Goal: Book appointment/travel/reservation

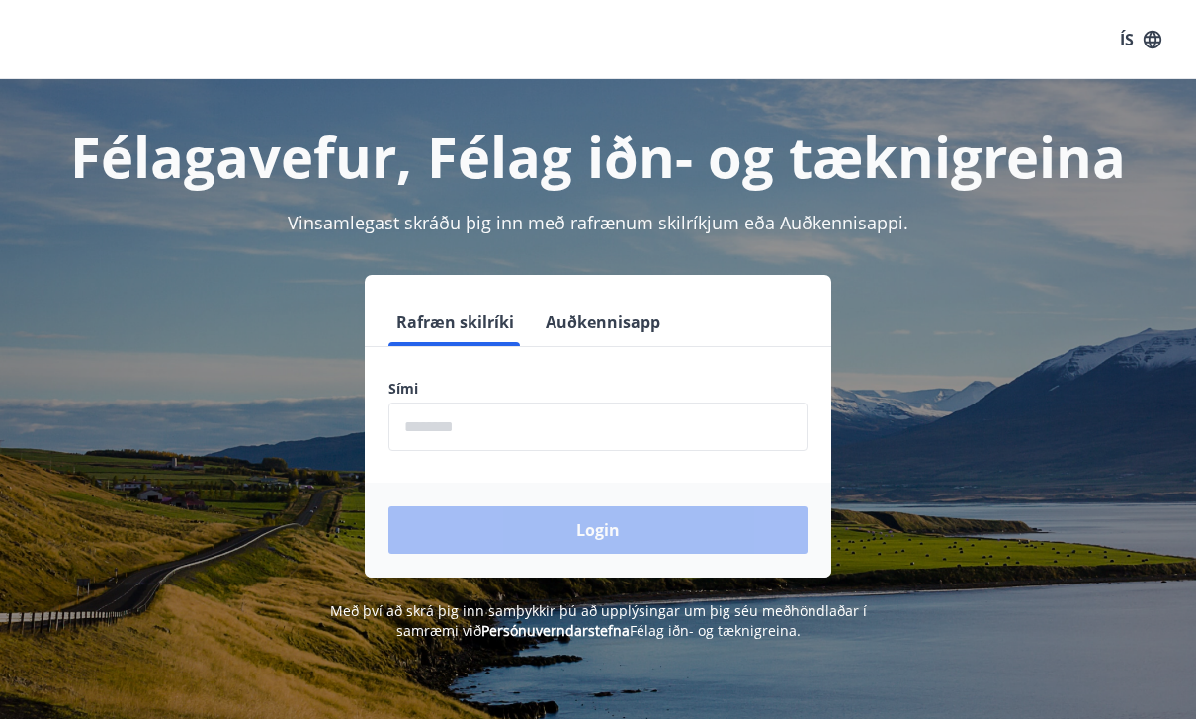
click at [717, 447] on input "phone" at bounding box center [598, 426] width 419 height 48
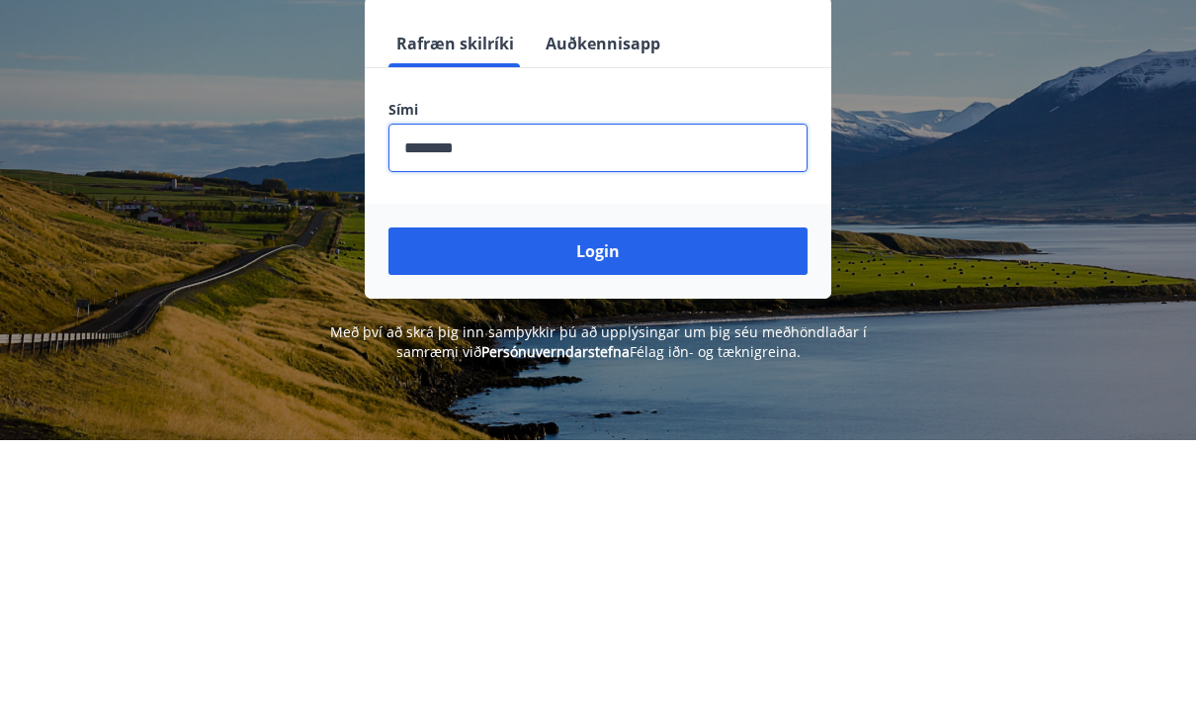
type input "********"
click at [737, 506] on button "Login" at bounding box center [598, 529] width 419 height 47
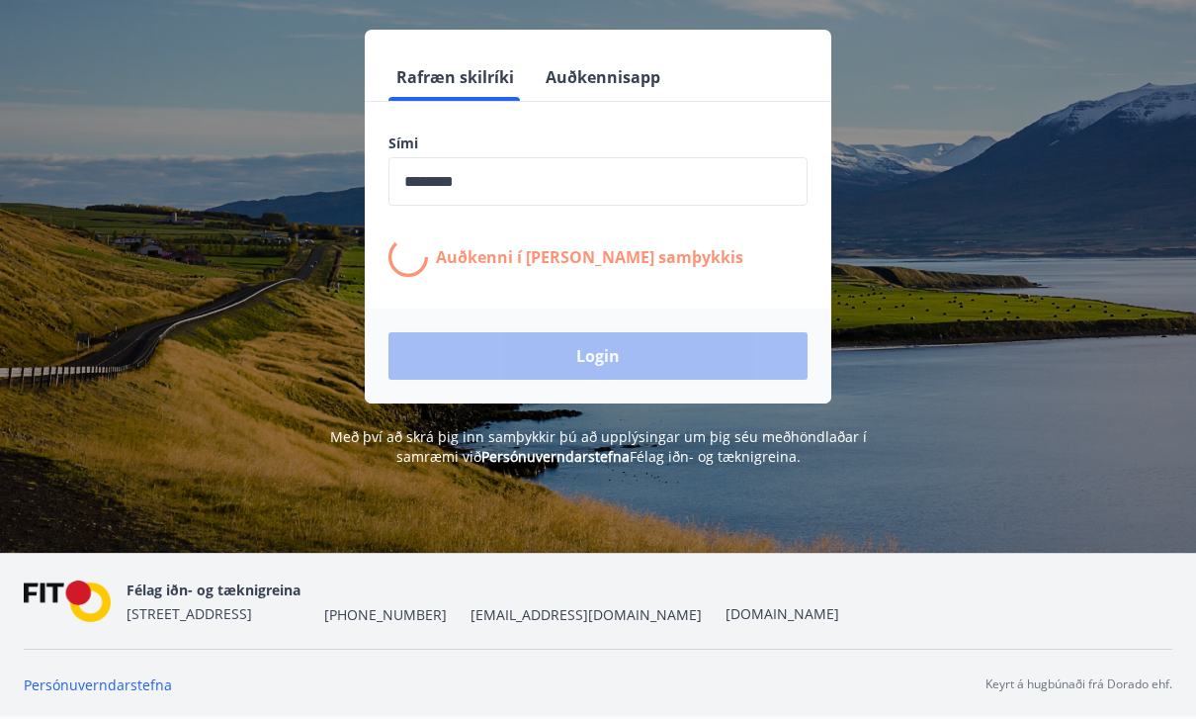
click at [743, 157] on input "phone" at bounding box center [598, 181] width 419 height 48
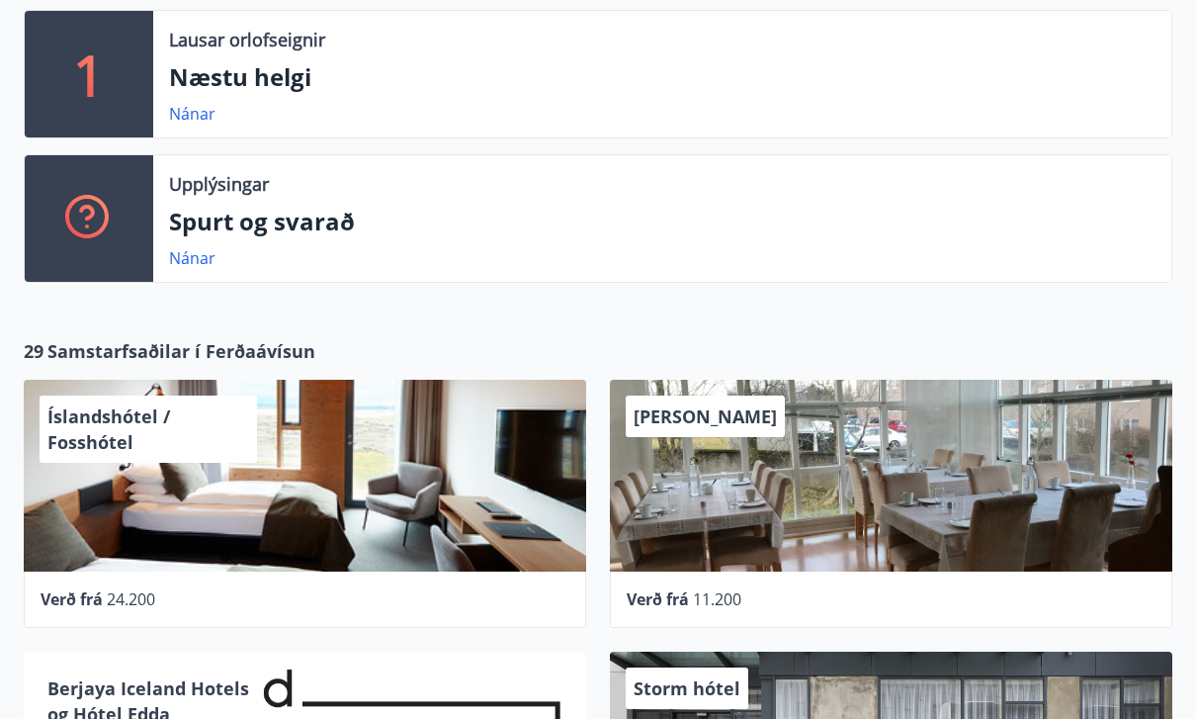
scroll to position [695, 0]
click at [482, 466] on div "Íslandshótel / Fosshótel" at bounding box center [305, 476] width 563 height 192
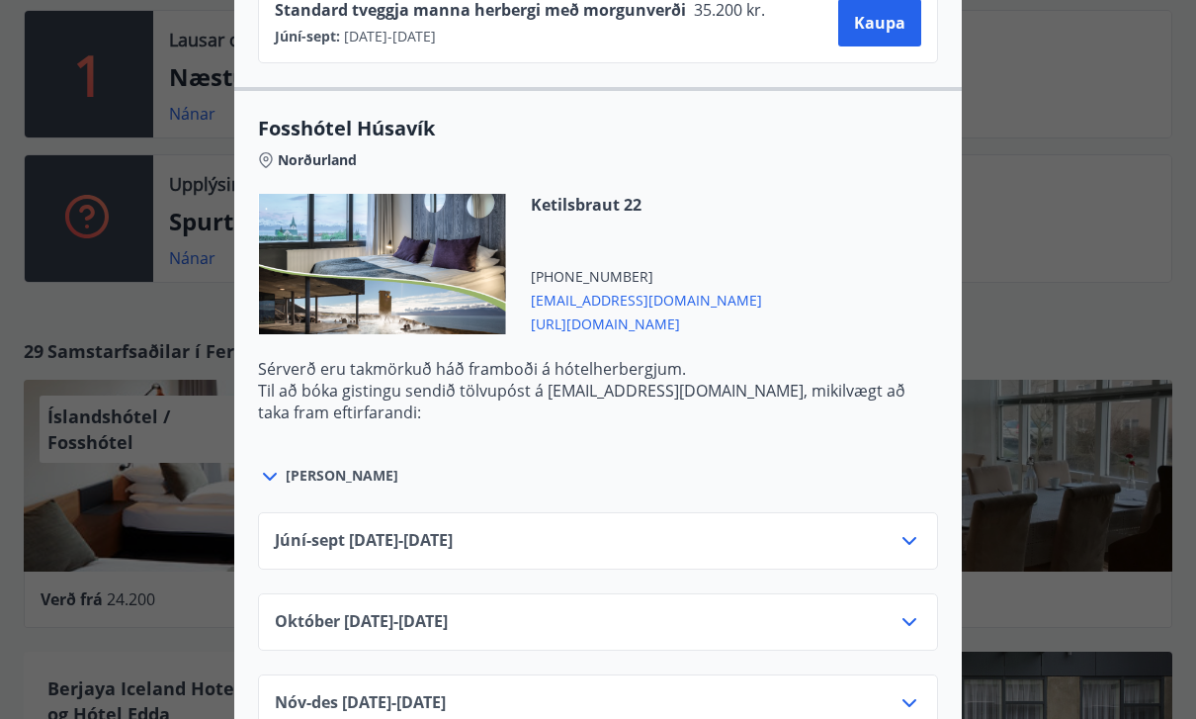
scroll to position [3228, 0]
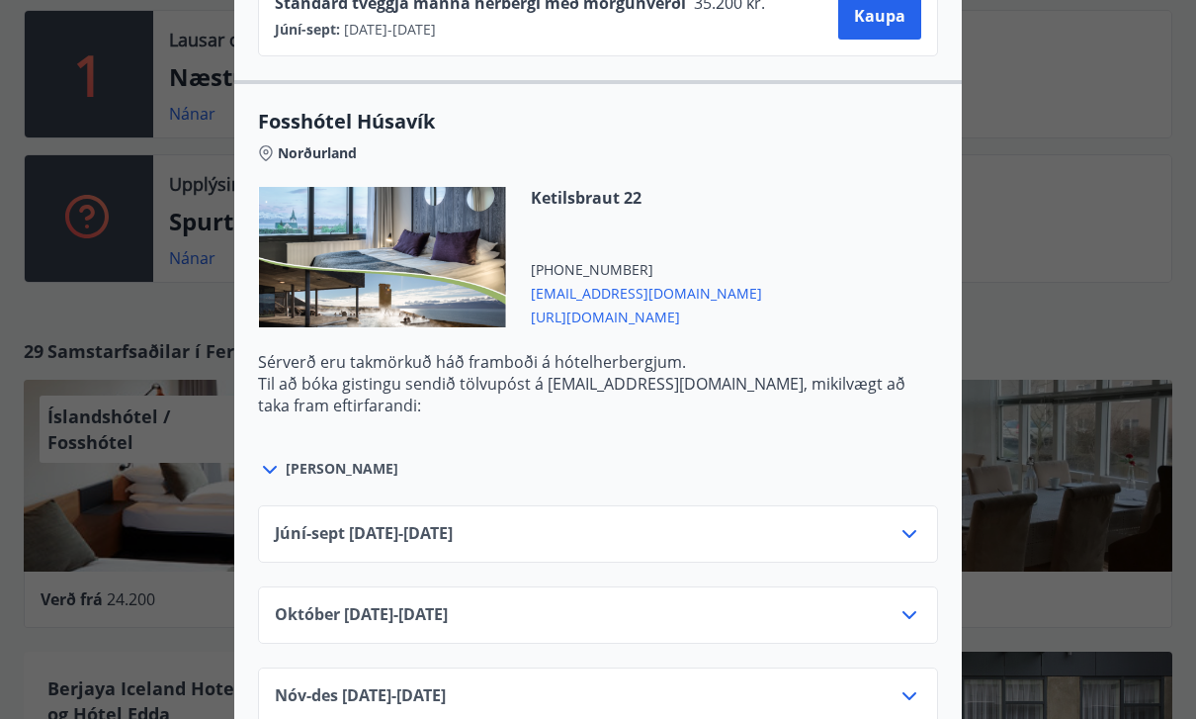
click at [917, 524] on icon at bounding box center [910, 534] width 24 height 24
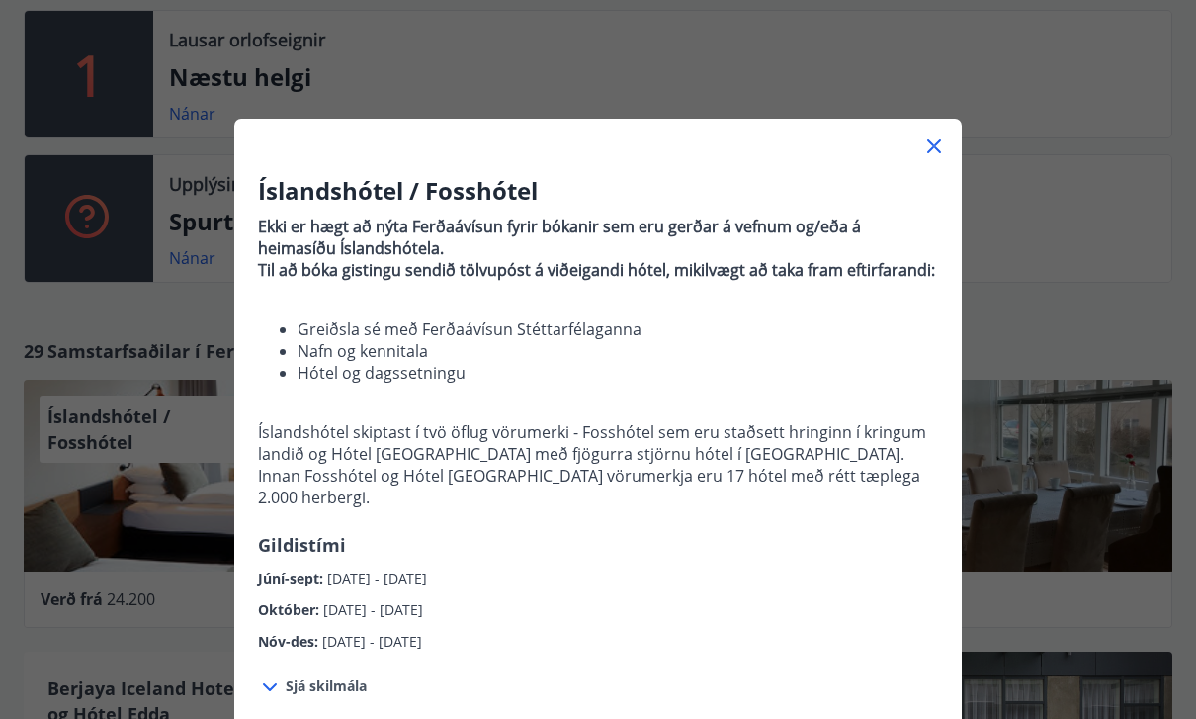
scroll to position [0, 0]
click at [937, 141] on icon at bounding box center [934, 146] width 24 height 24
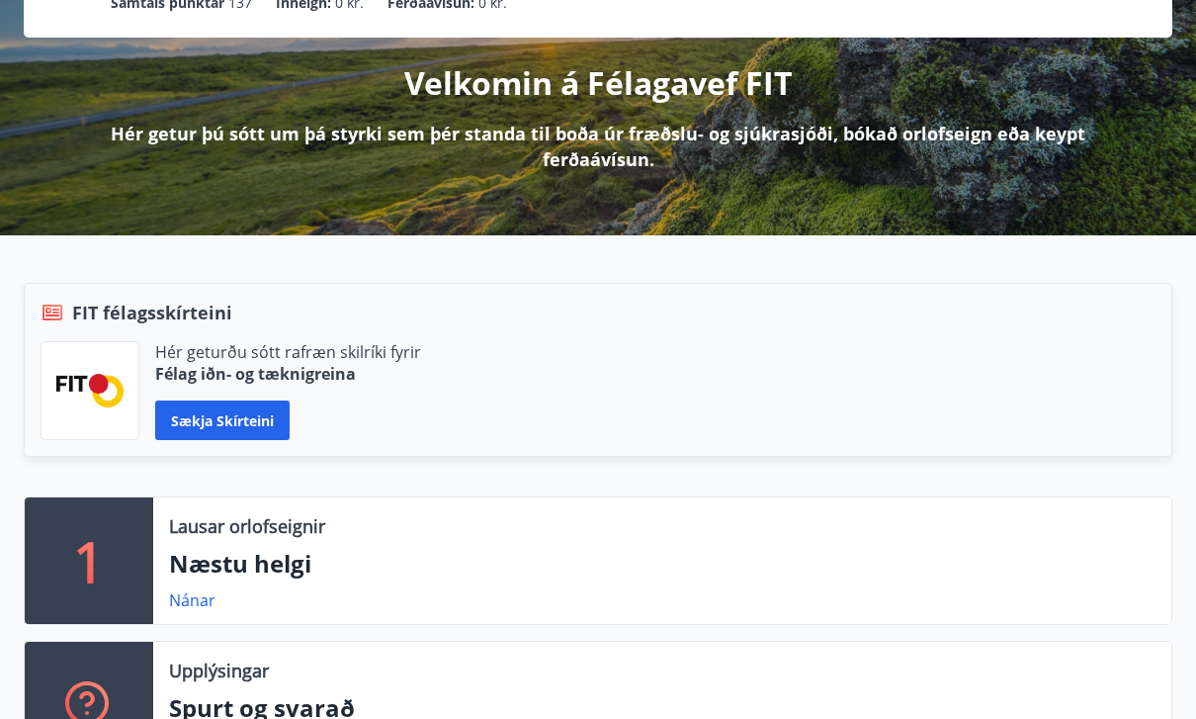
scroll to position [209, 0]
click at [294, 547] on p "Næstu helgi" at bounding box center [662, 564] width 987 height 34
click at [97, 540] on p "1" at bounding box center [89, 560] width 32 height 75
click at [205, 589] on link "Nánar" at bounding box center [192, 600] width 46 height 22
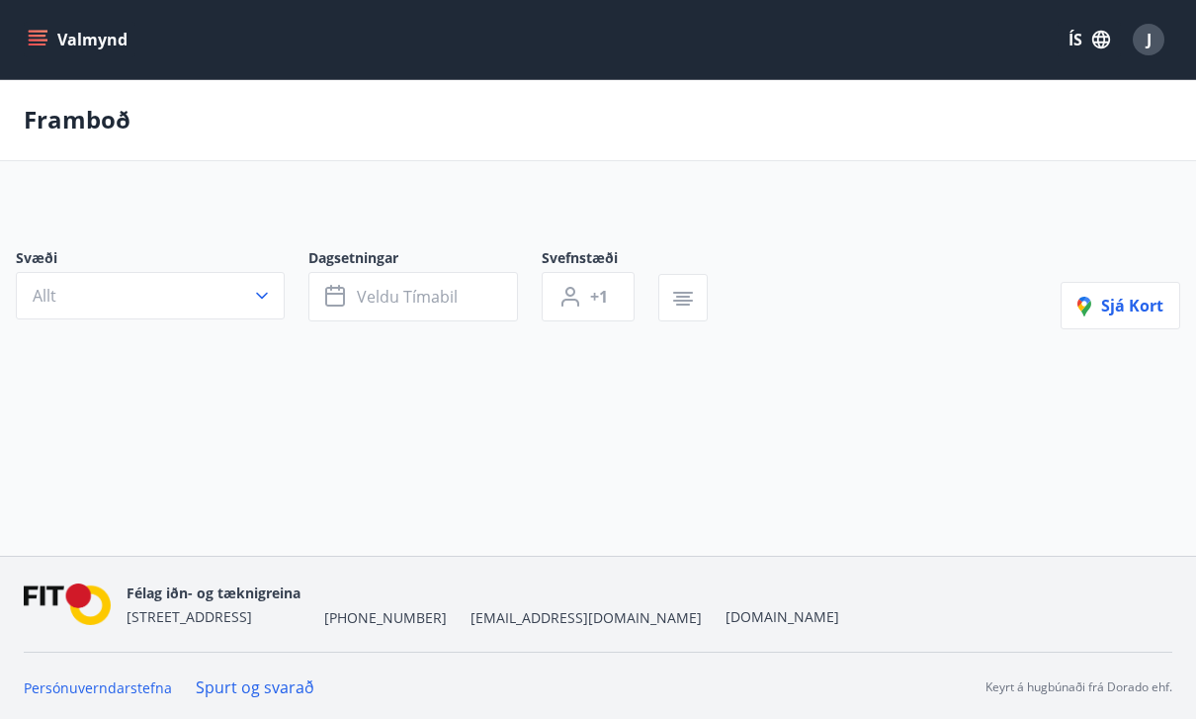
type input "*"
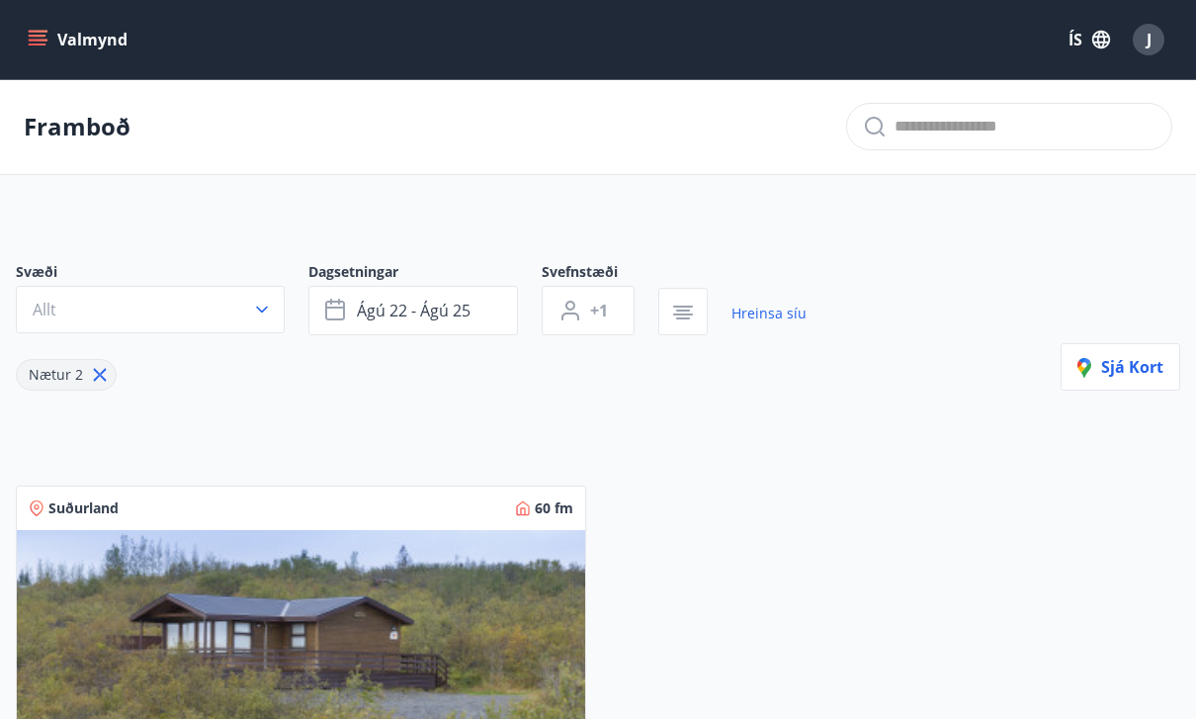
click at [36, 32] on icon "menu" at bounding box center [40, 32] width 22 height 2
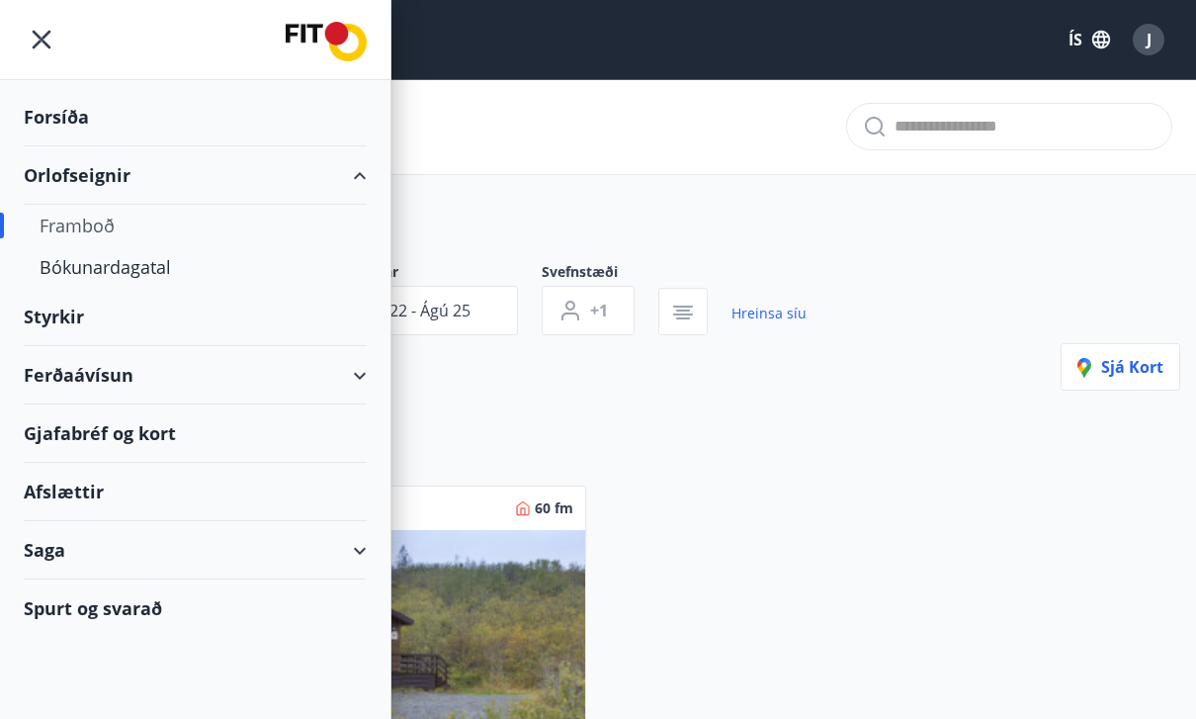
click at [164, 268] on div "Bókunardagatal" at bounding box center [195, 267] width 311 height 42
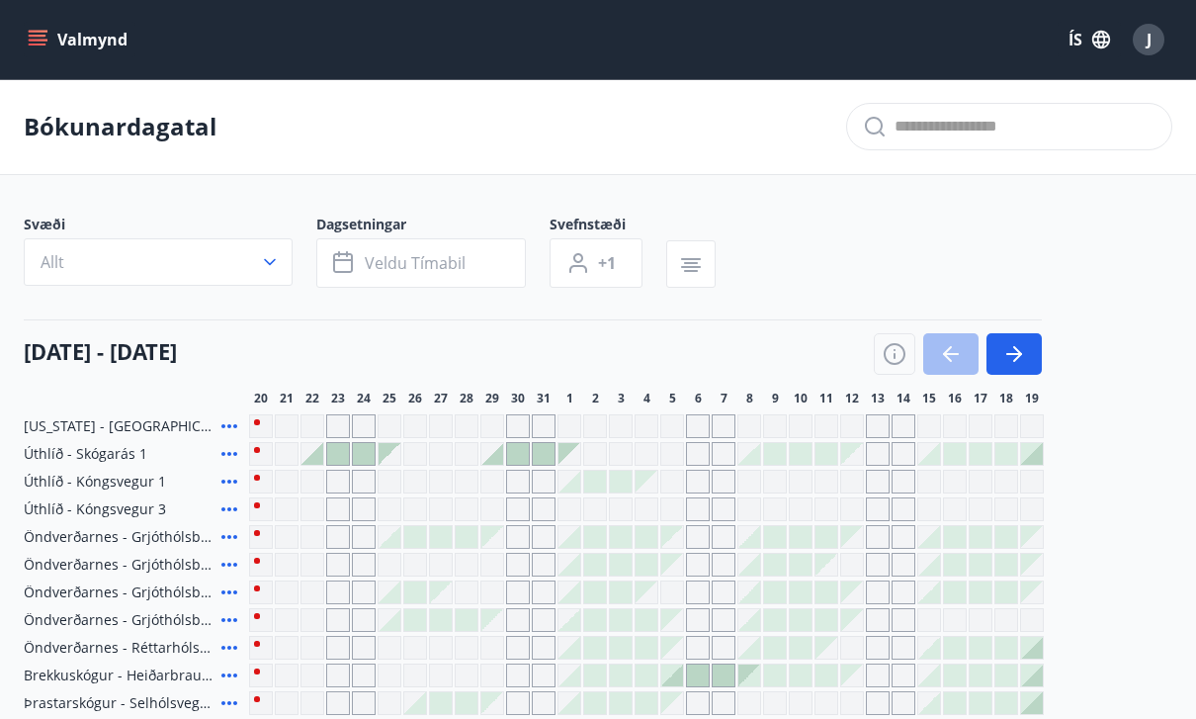
click at [448, 272] on span "Veldu tímabil" at bounding box center [415, 263] width 101 height 22
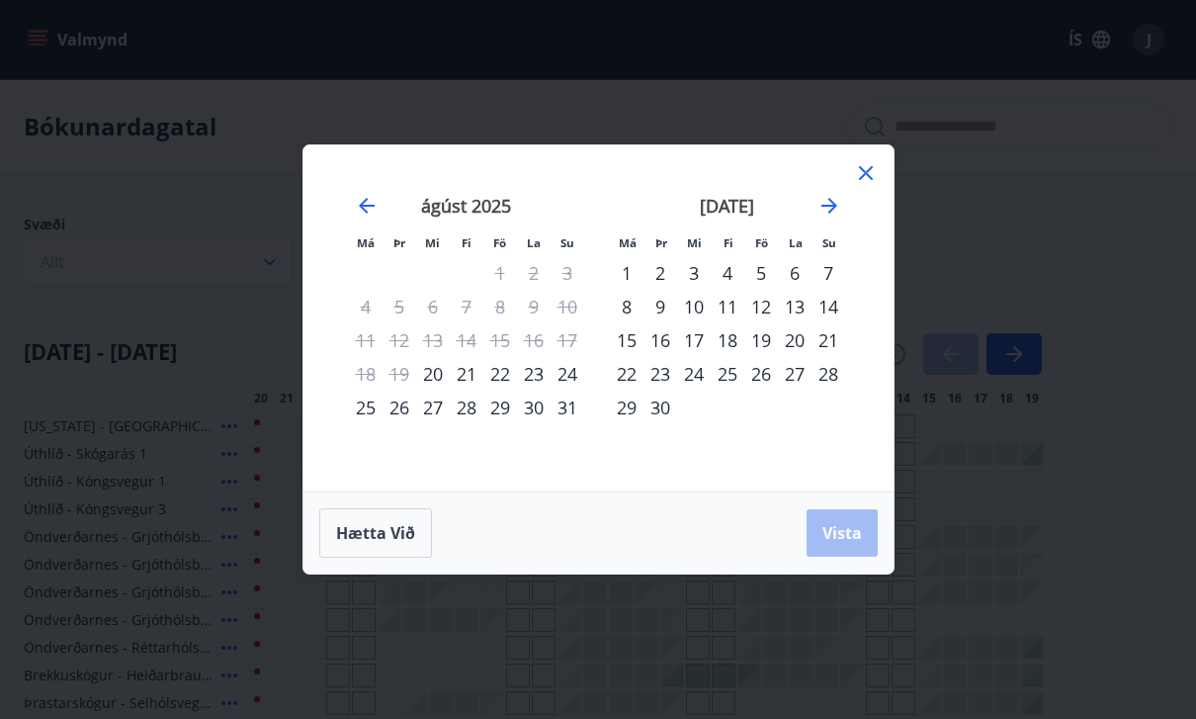
click at [550, 367] on div "23" at bounding box center [534, 374] width 34 height 34
click at [405, 400] on div "26" at bounding box center [400, 408] width 34 height 34
click at [839, 531] on span "Vista" at bounding box center [843, 533] width 40 height 22
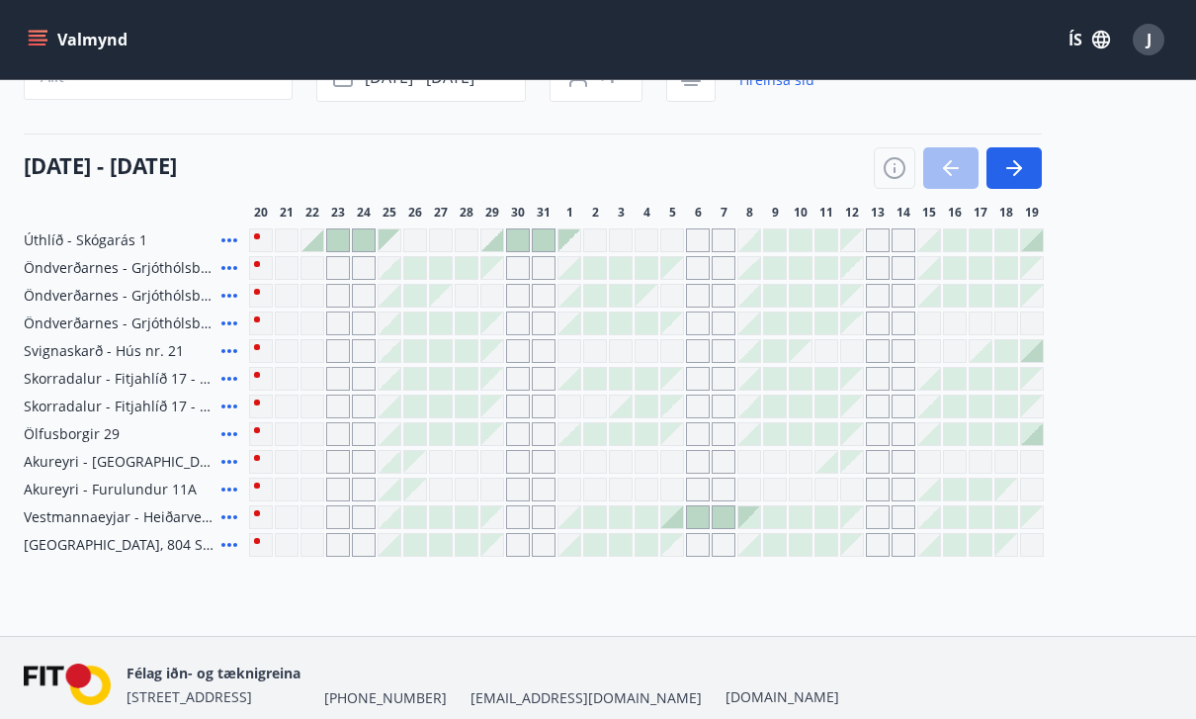
scroll to position [179, 0]
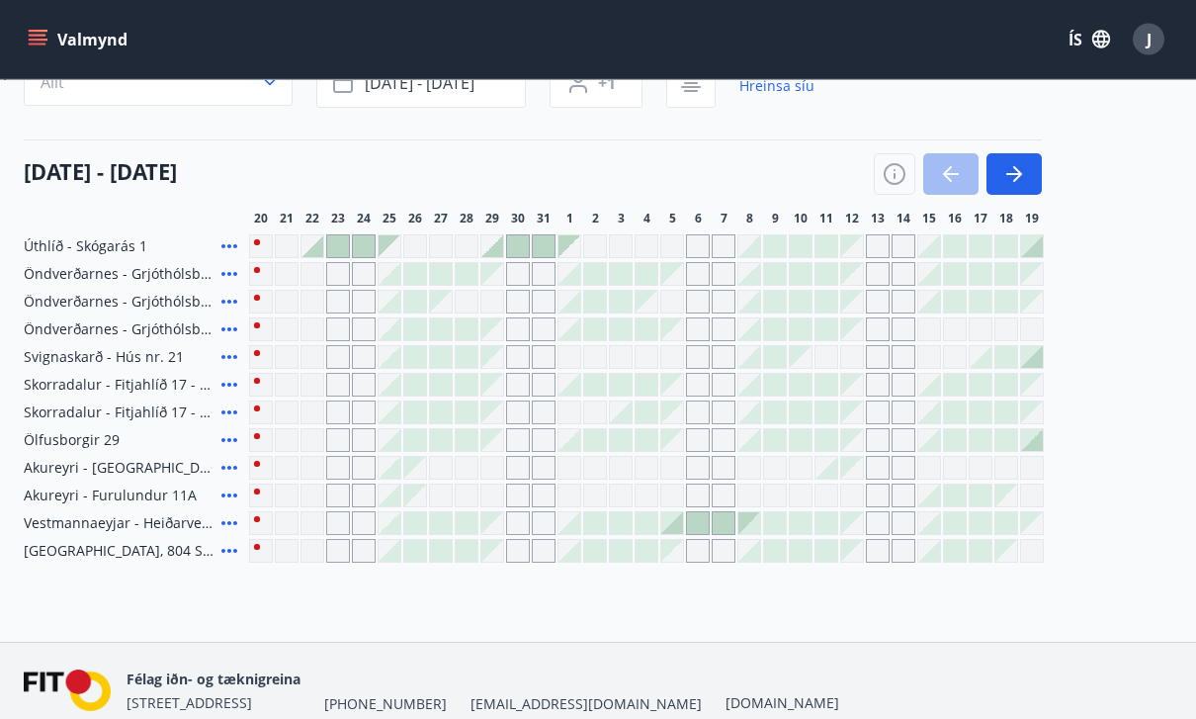
click at [395, 498] on div at bounding box center [390, 496] width 22 height 22
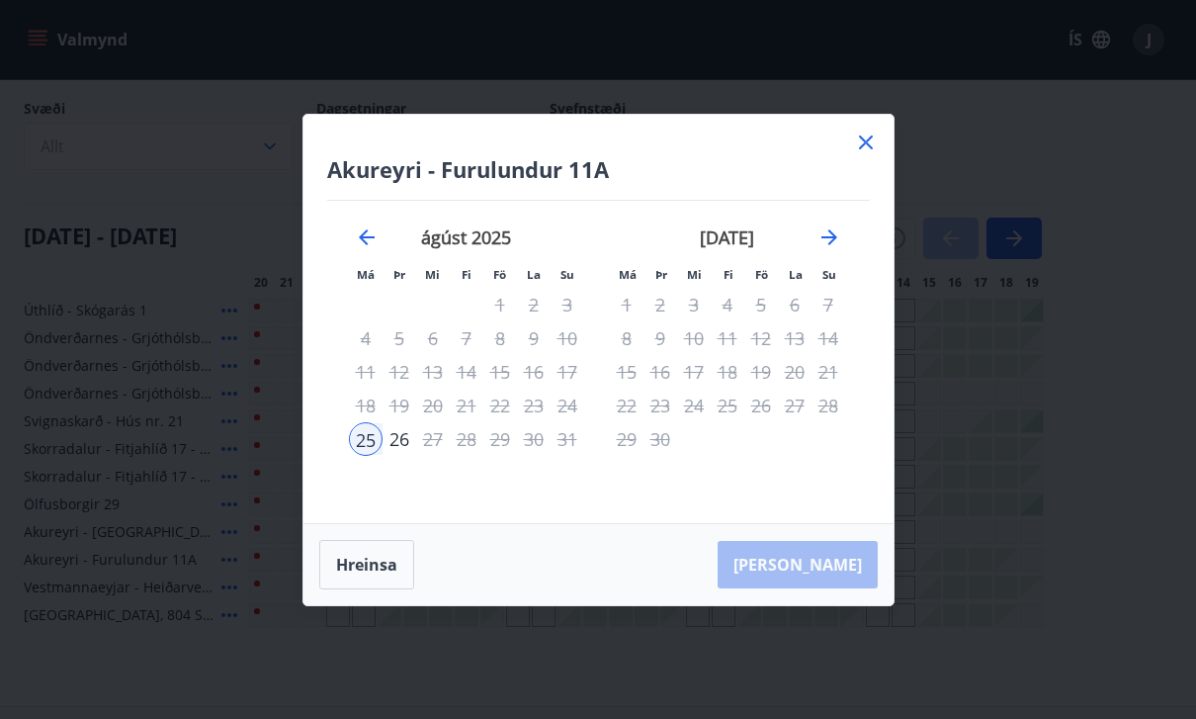
scroll to position [114, 0]
click at [865, 154] on icon at bounding box center [866, 143] width 24 height 24
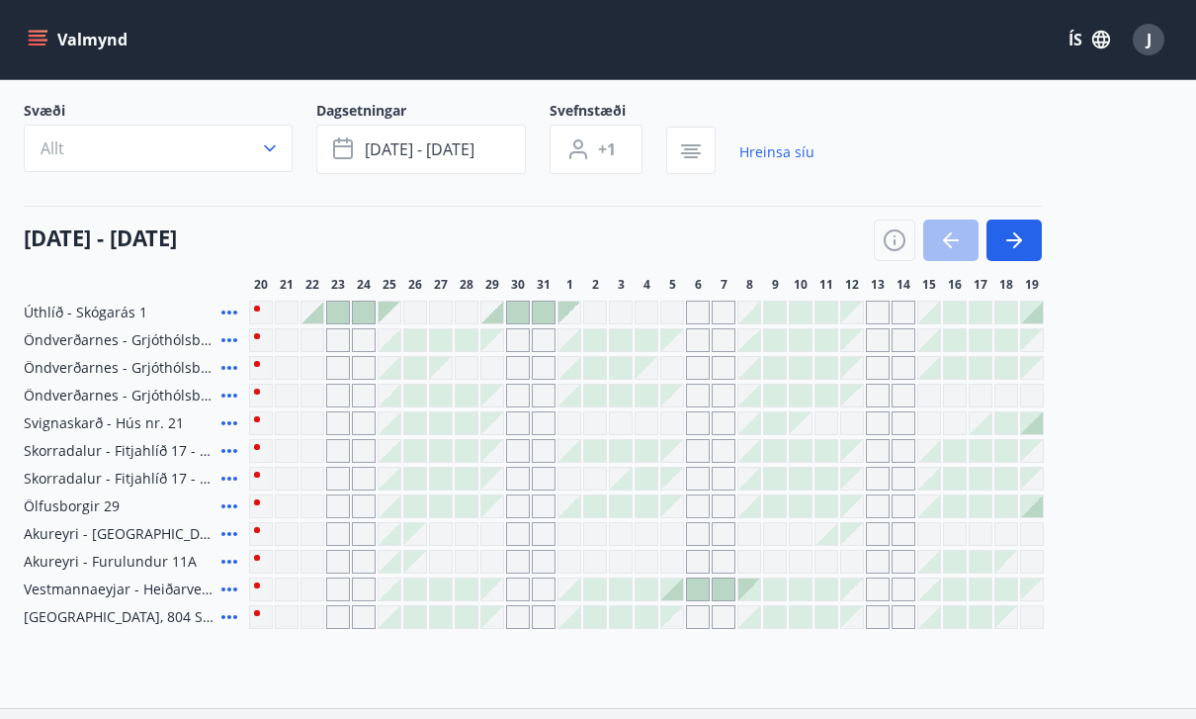
click at [423, 526] on div "Gráir dagar eru ekki bókanlegir" at bounding box center [415, 534] width 22 height 22
click at [406, 527] on div "Gráir dagar eru ekki bókanlegir" at bounding box center [415, 534] width 22 height 22
click at [393, 530] on div at bounding box center [390, 534] width 22 height 22
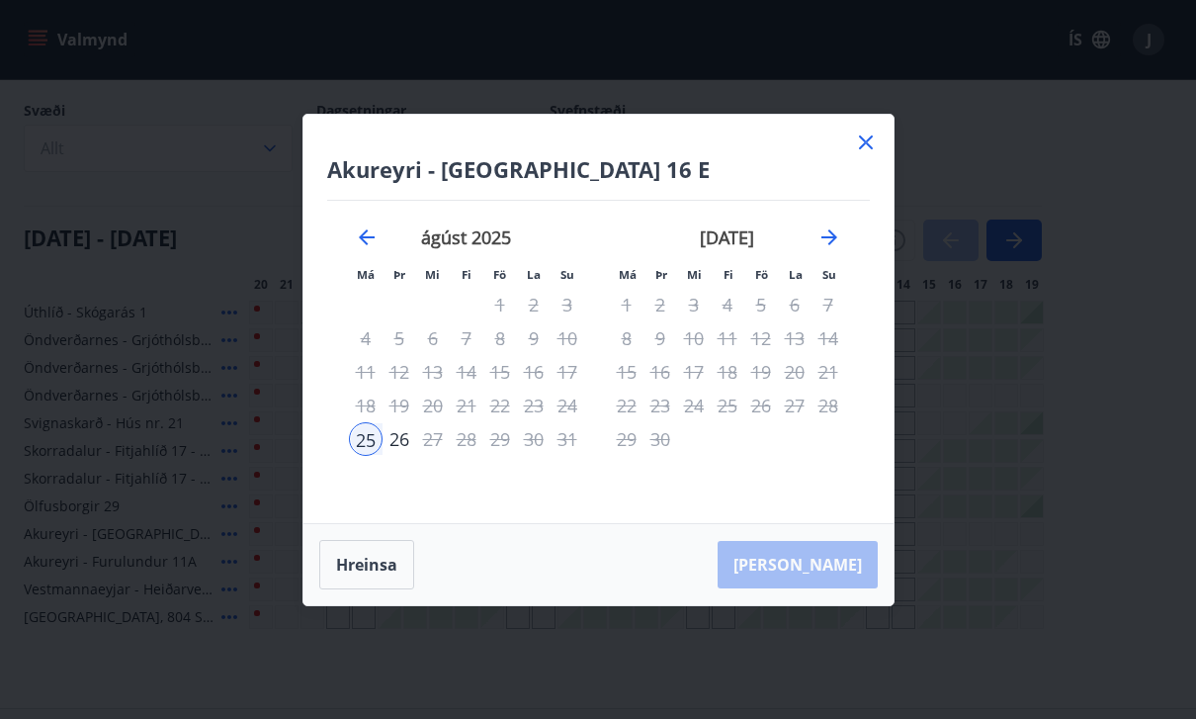
click at [376, 456] on div "25" at bounding box center [366, 439] width 34 height 34
click at [849, 586] on div "[PERSON_NAME]" at bounding box center [599, 564] width 590 height 81
click at [405, 456] on div "26" at bounding box center [400, 439] width 34 height 34
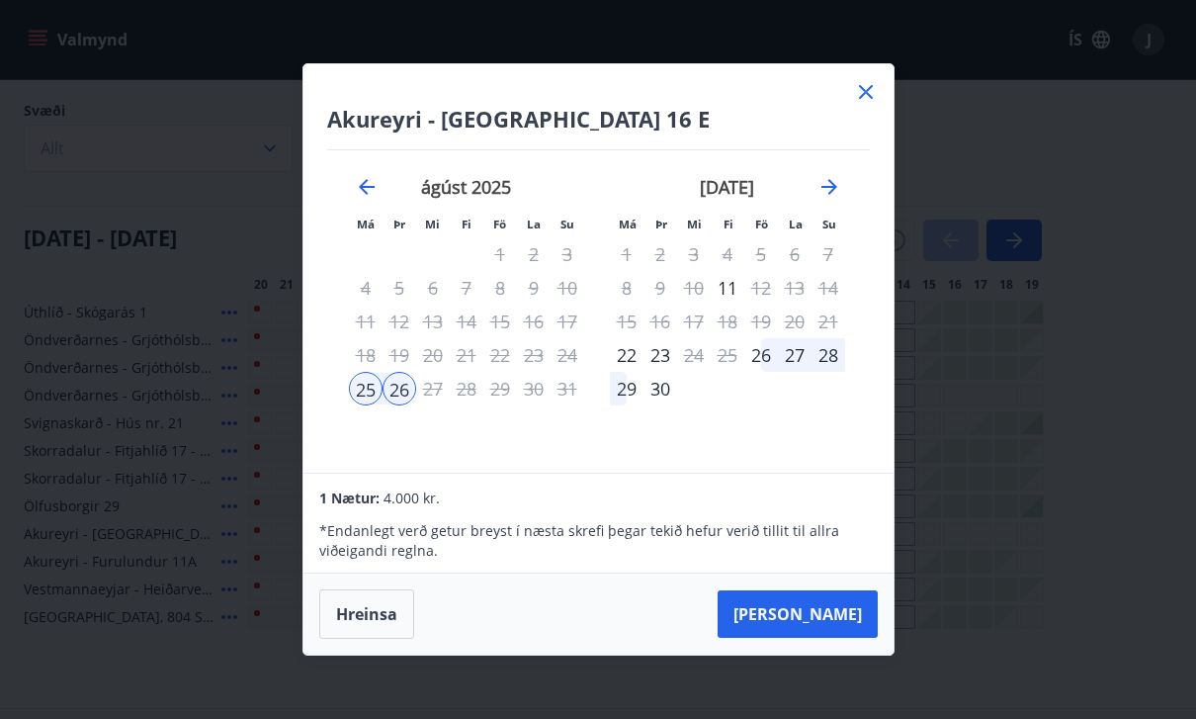
click at [875, 104] on icon at bounding box center [866, 92] width 24 height 24
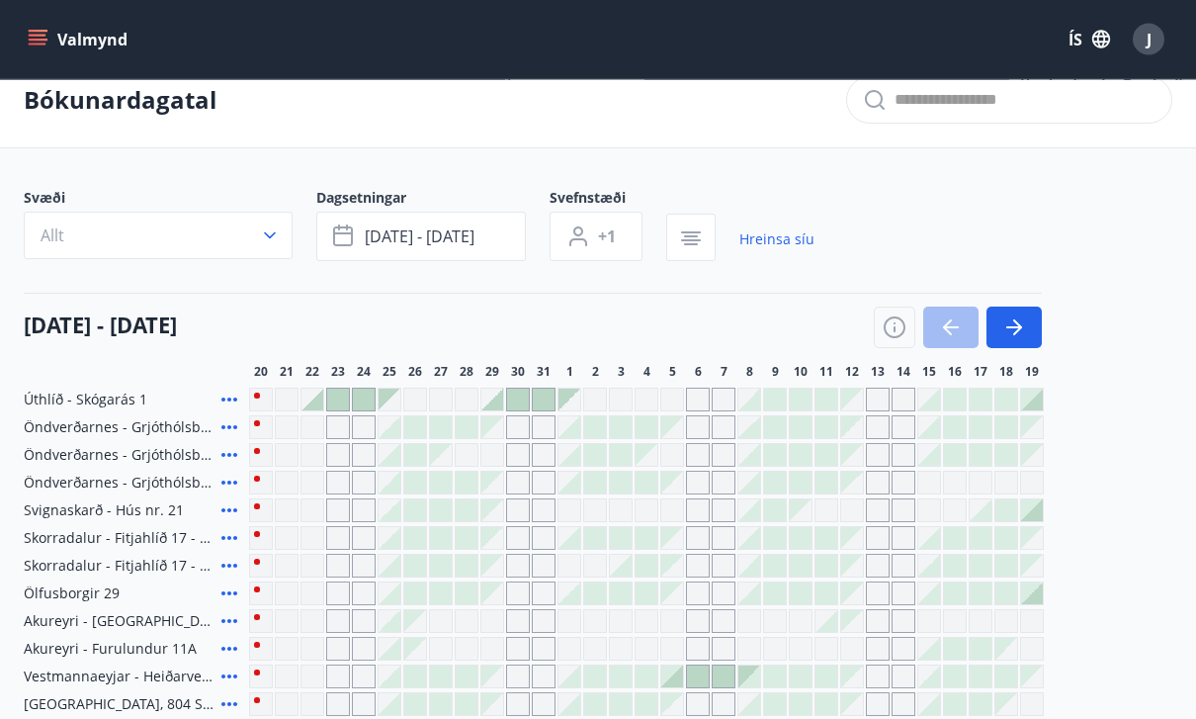
scroll to position [0, 0]
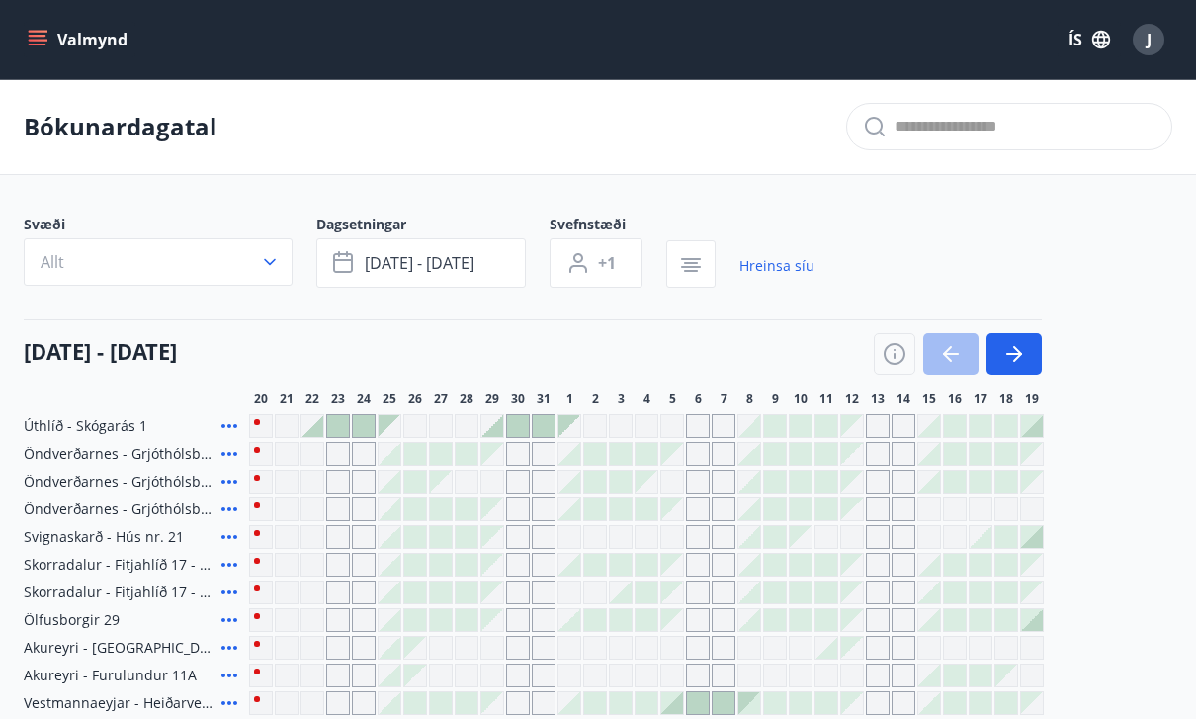
click at [1147, 40] on span "J" at bounding box center [1149, 40] width 5 height 22
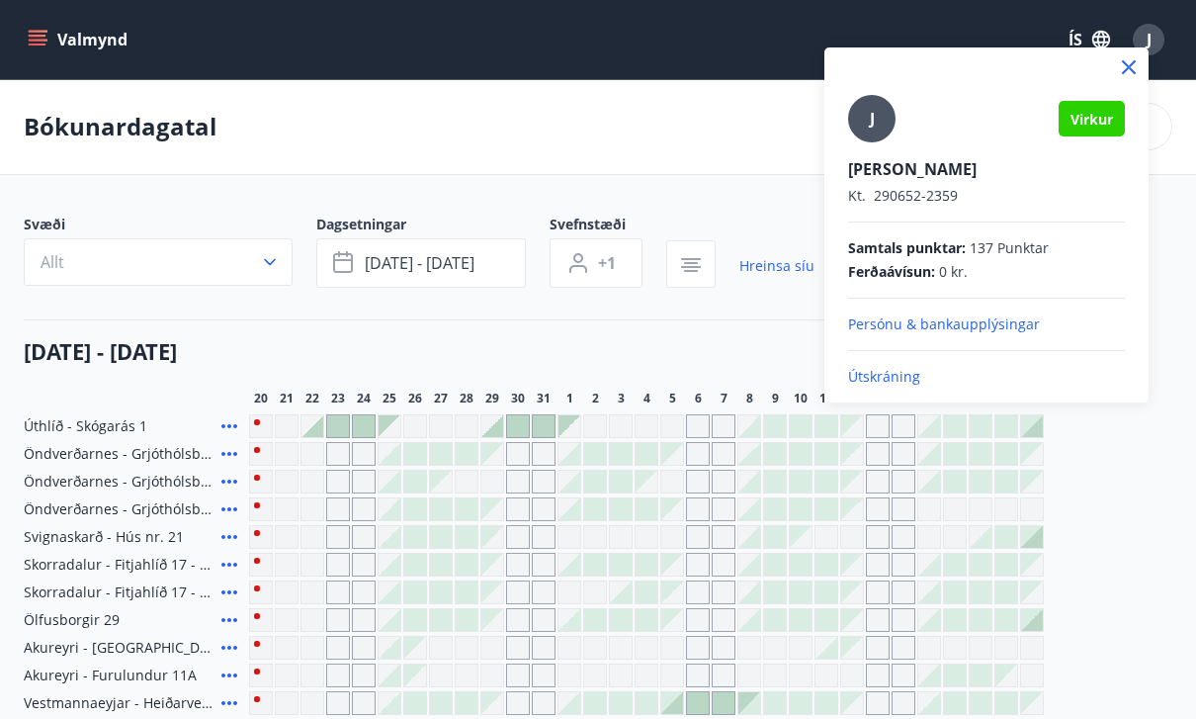
click at [926, 383] on p "Útskráning" at bounding box center [986, 377] width 277 height 20
